Goal: Transaction & Acquisition: Purchase product/service

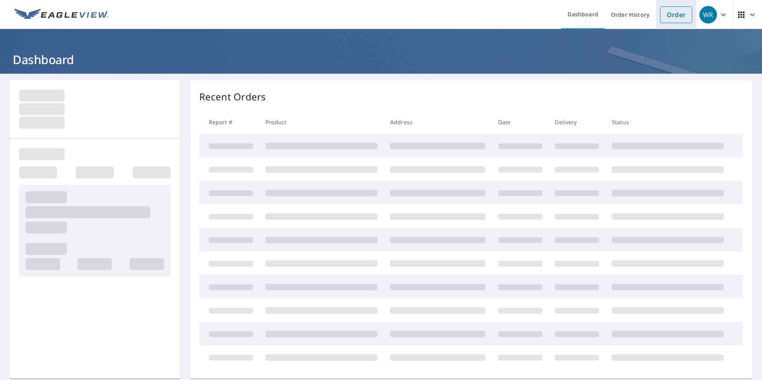
click at [678, 18] on link "Order" at bounding box center [676, 14] width 32 height 17
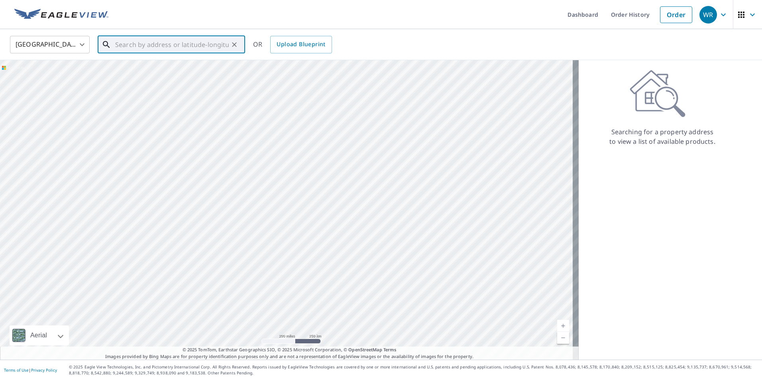
click at [185, 45] on input "text" at bounding box center [172, 44] width 114 height 22
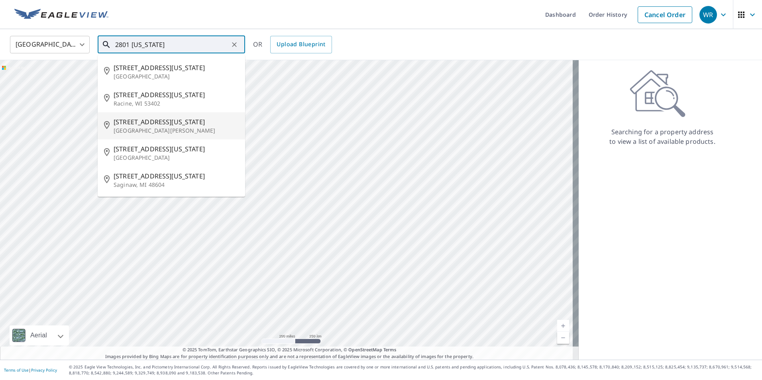
click at [178, 123] on span "[STREET_ADDRESS][US_STATE]" at bounding box center [176, 122] width 125 height 10
type input "[STREET_ADDRESS][US_STATE][PERSON_NAME]"
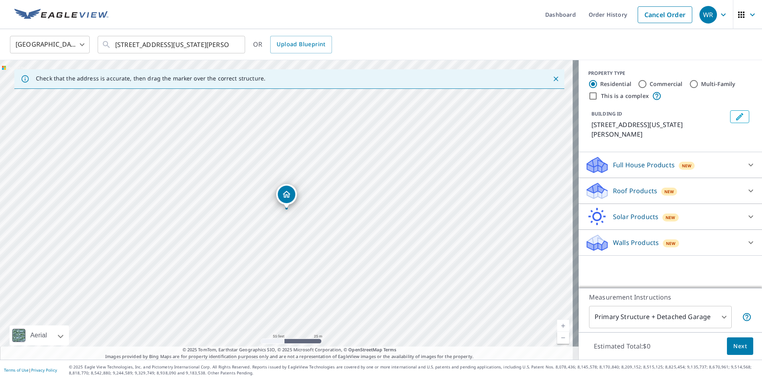
click at [716, 182] on div "Roof Products New" at bounding box center [663, 191] width 156 height 19
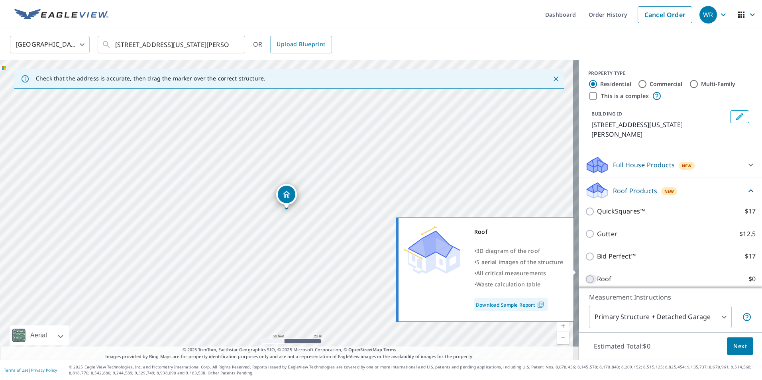
click at [587, 274] on input "Roof $0" at bounding box center [591, 279] width 12 height 10
checkbox input "true"
type input "3"
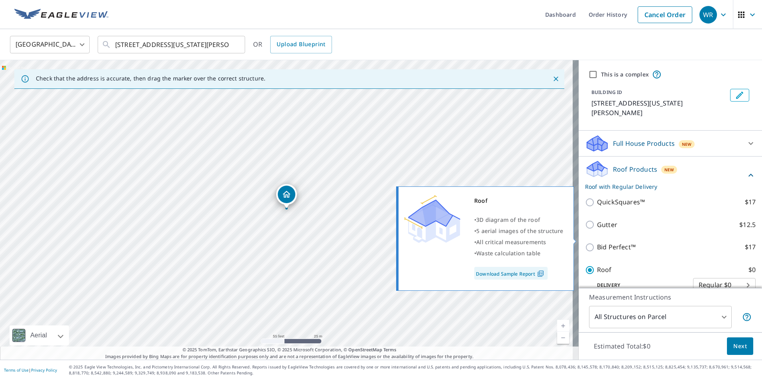
scroll to position [57, 0]
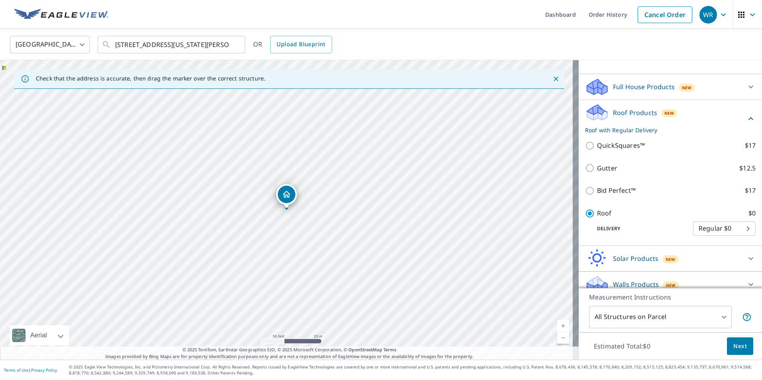
click at [733, 349] on span "Next" at bounding box center [740, 346] width 14 height 10
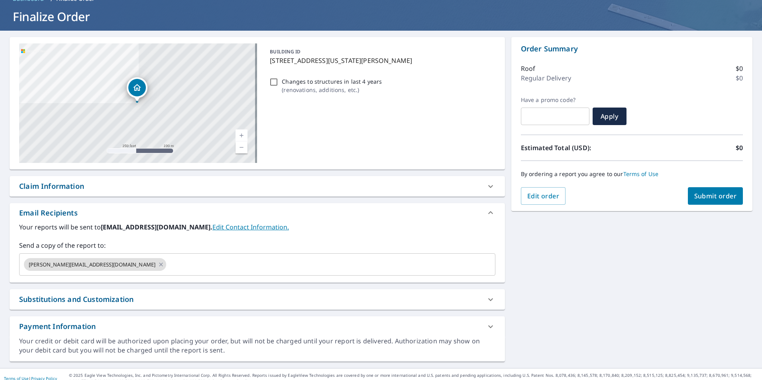
scroll to position [51, 0]
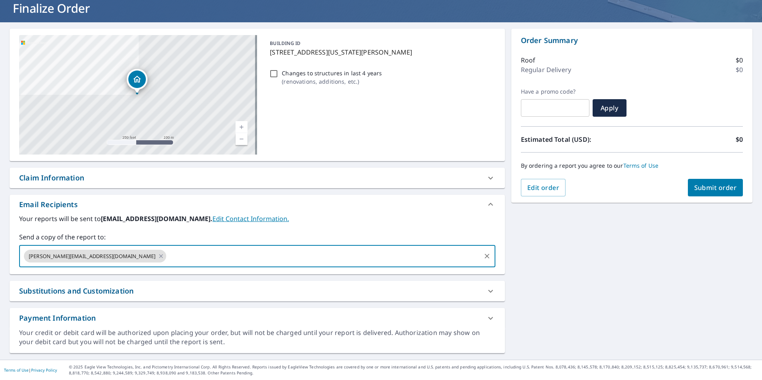
click at [210, 258] on input "text" at bounding box center [323, 256] width 312 height 15
type input "[PERSON_NAME][EMAIL_ADDRESS][DOMAIN_NAME]"
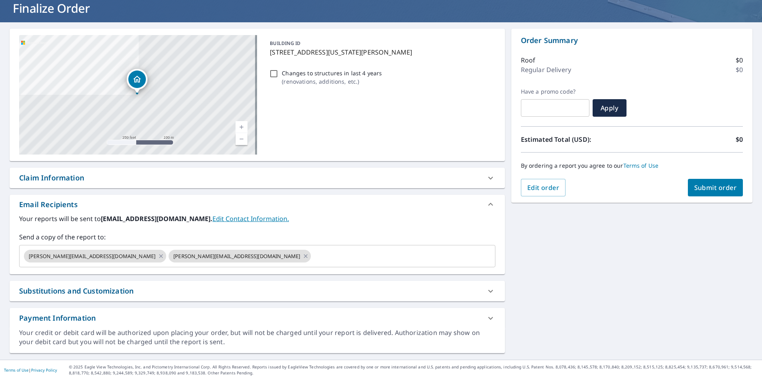
click at [680, 253] on div "[STREET_ADDRESS][US_STATE][PERSON_NAME] Aerial Road A standard road map Aerial …" at bounding box center [381, 190] width 762 height 337
click at [703, 189] on span "Submit order" at bounding box center [715, 187] width 43 height 9
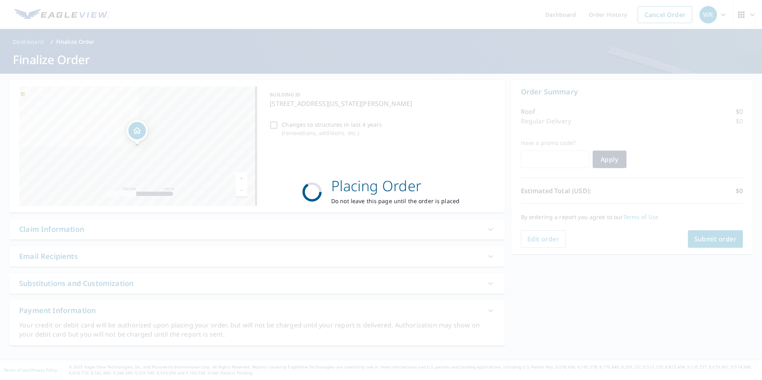
scroll to position [0, 0]
